Goal: Book appointment/travel/reservation

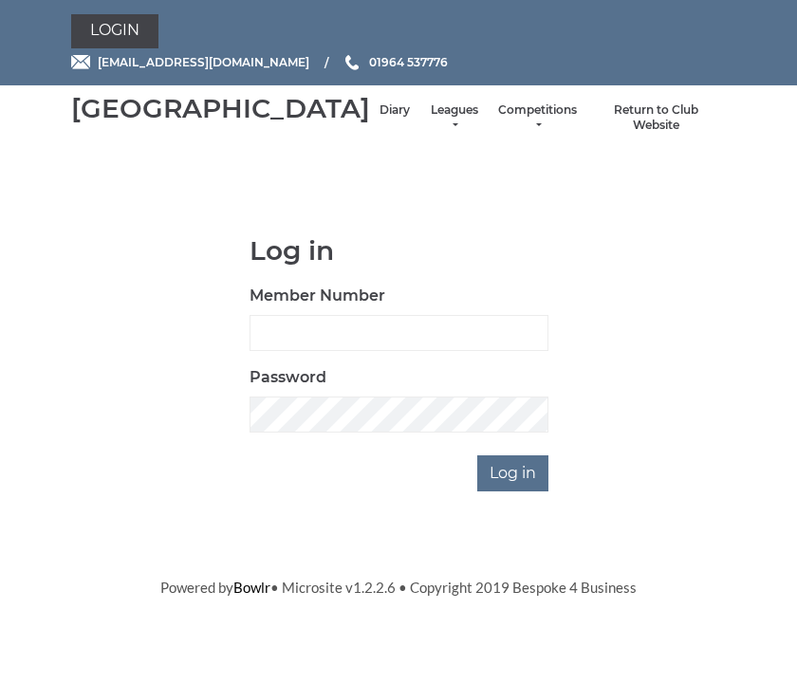
scroll to position [217, 0]
type input "0930"
click at [514, 491] on input "Log in" at bounding box center [512, 473] width 71 height 36
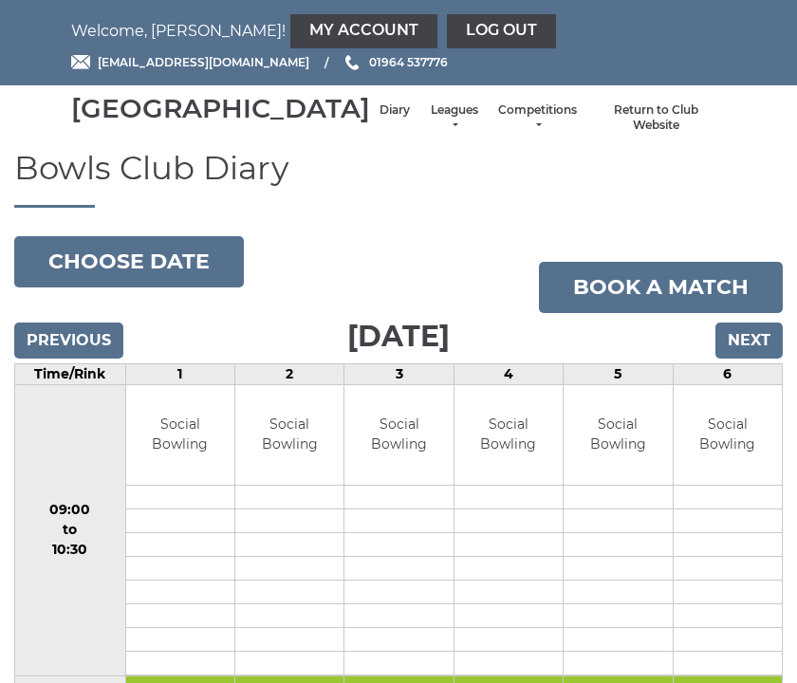
click at [757, 359] on input "Next" at bounding box center [748, 341] width 67 height 36
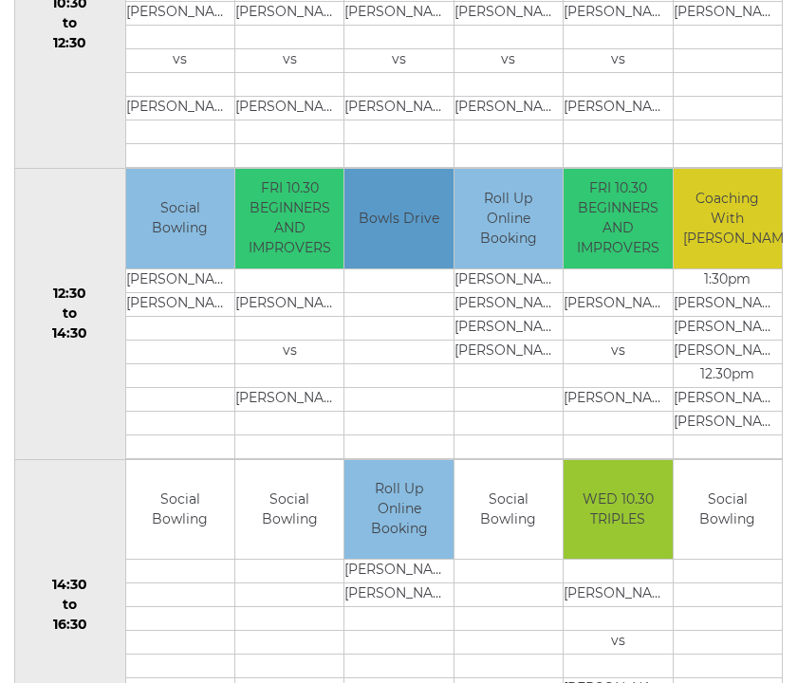
scroll to position [796, 0]
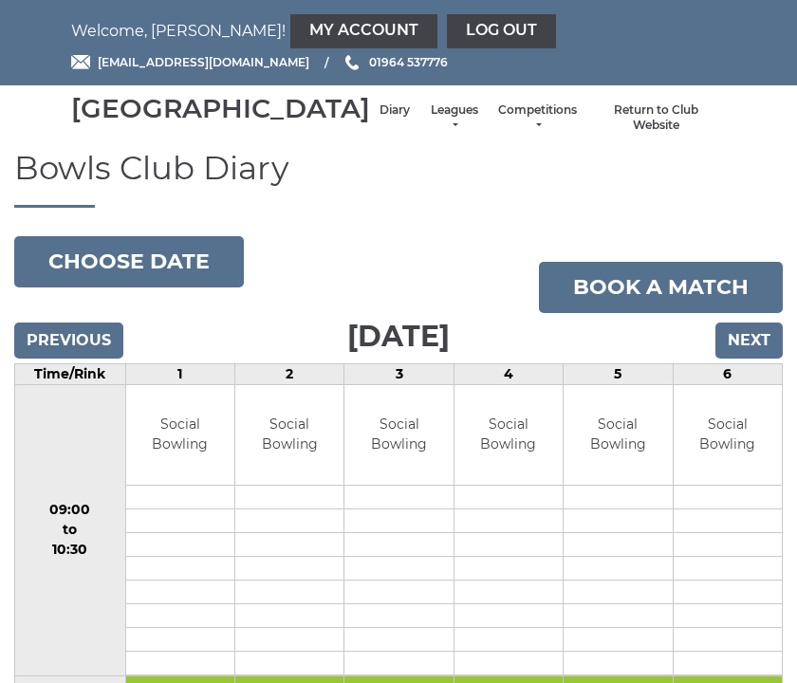
click at [762, 357] on input "Next" at bounding box center [748, 341] width 67 height 36
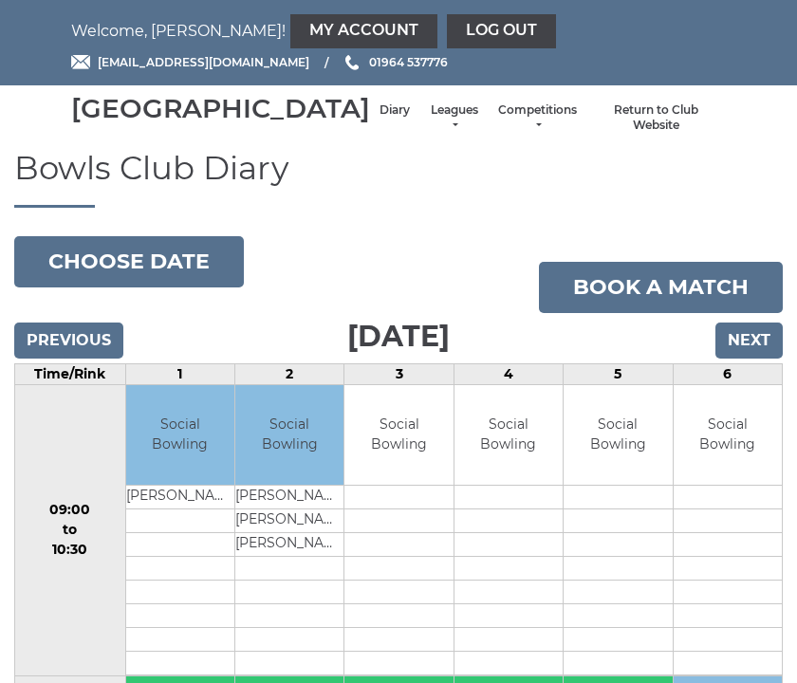
click at [760, 359] on input "Next" at bounding box center [748, 341] width 67 height 36
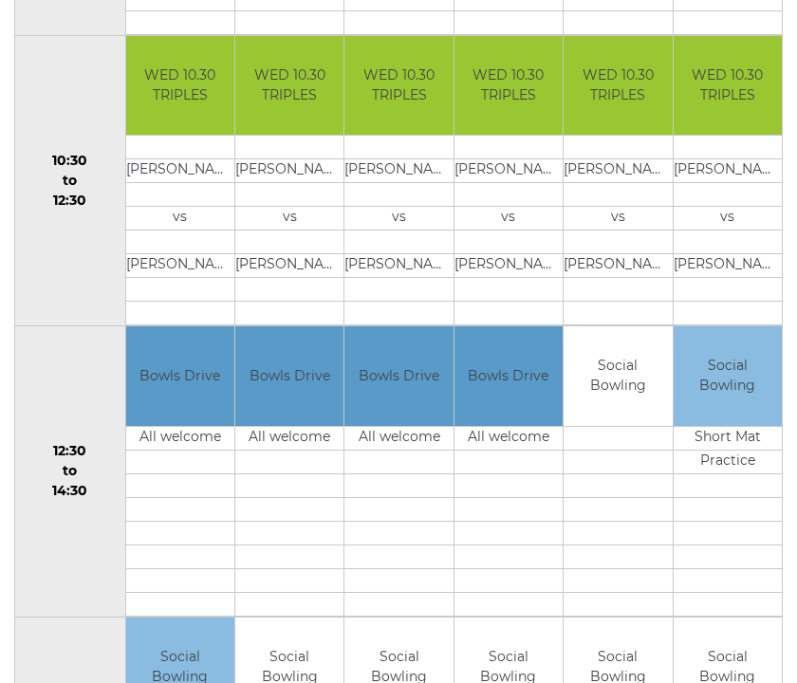
scroll to position [639, 0]
